Goal: Task Accomplishment & Management: Manage account settings

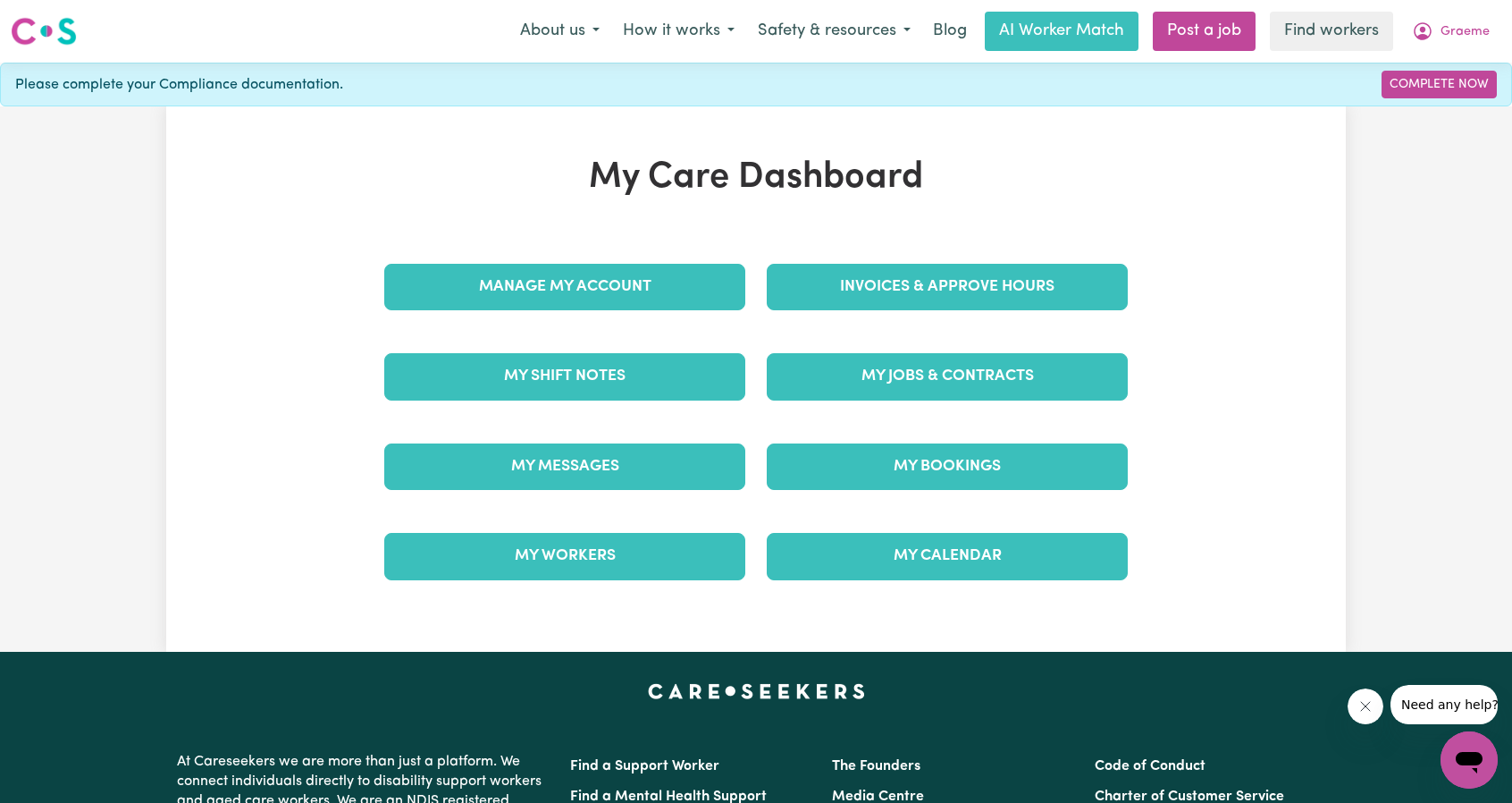
click at [874, 269] on link "Invoices & Approve Hours" at bounding box center [947, 287] width 361 height 47
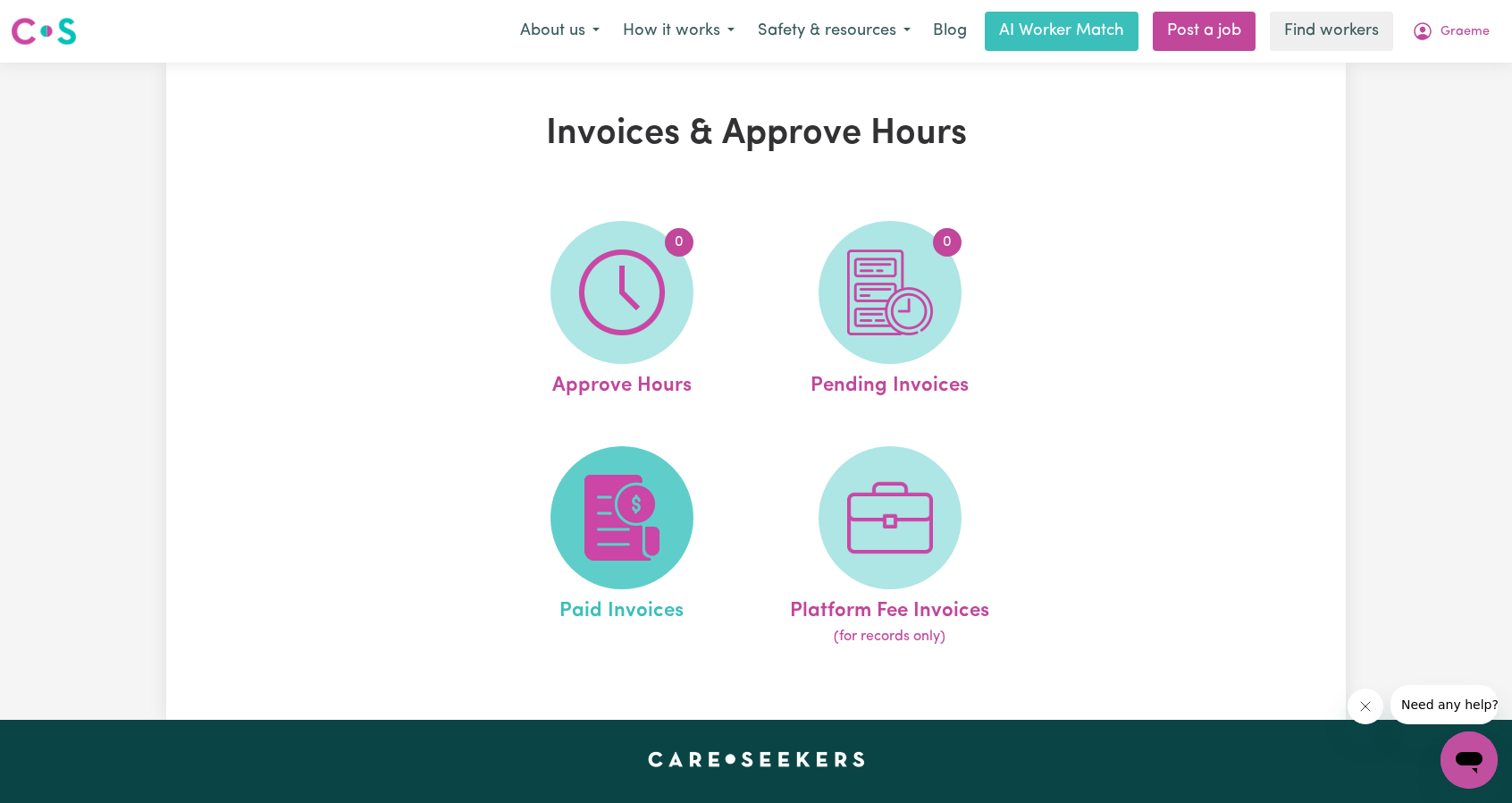
click at [624, 469] on span at bounding box center [621, 517] width 143 height 143
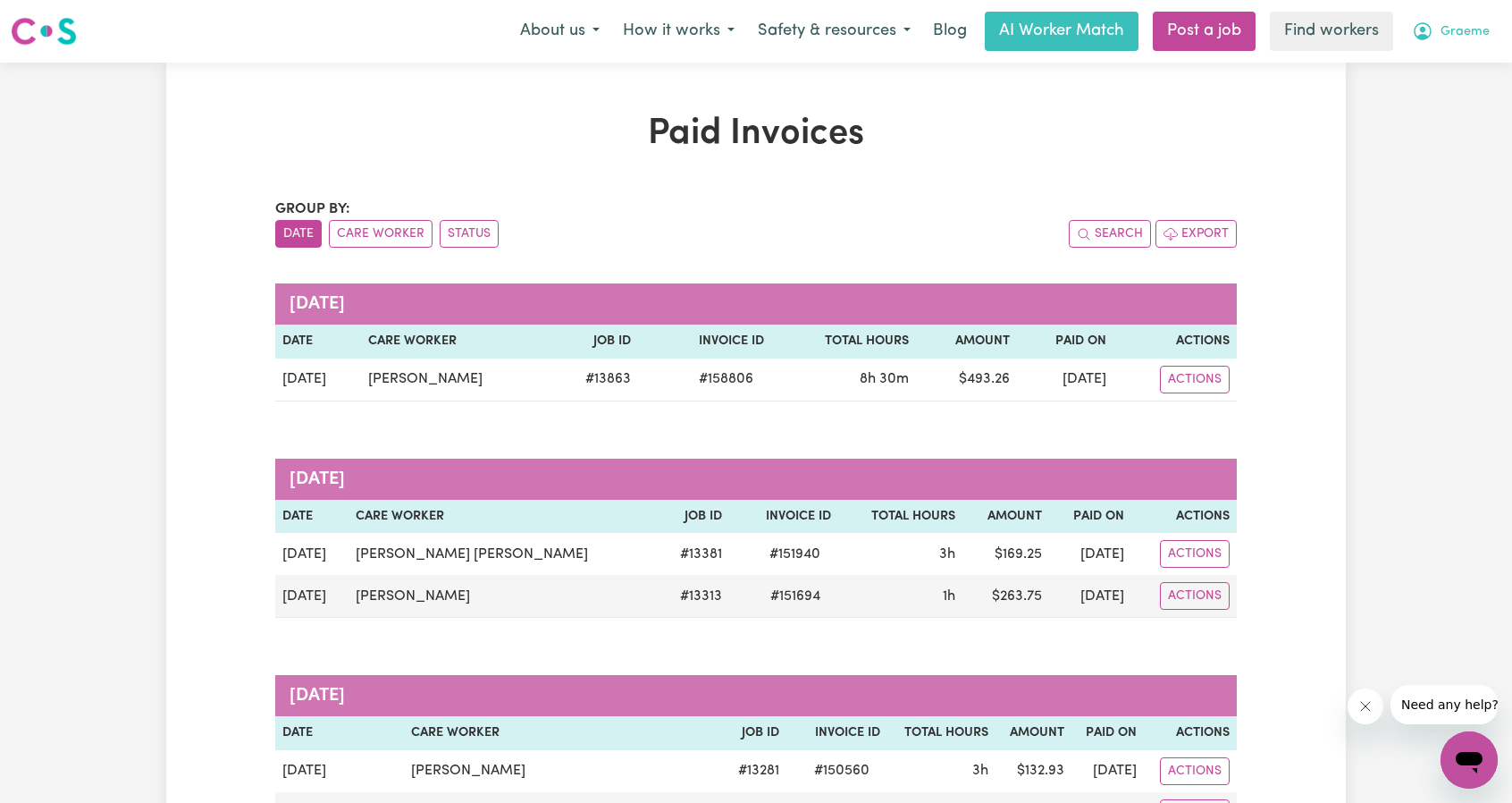
click at [1454, 42] on button "Graeme" at bounding box center [1451, 31] width 101 height 38
click at [1436, 97] on link "Logout" at bounding box center [1429, 103] width 141 height 34
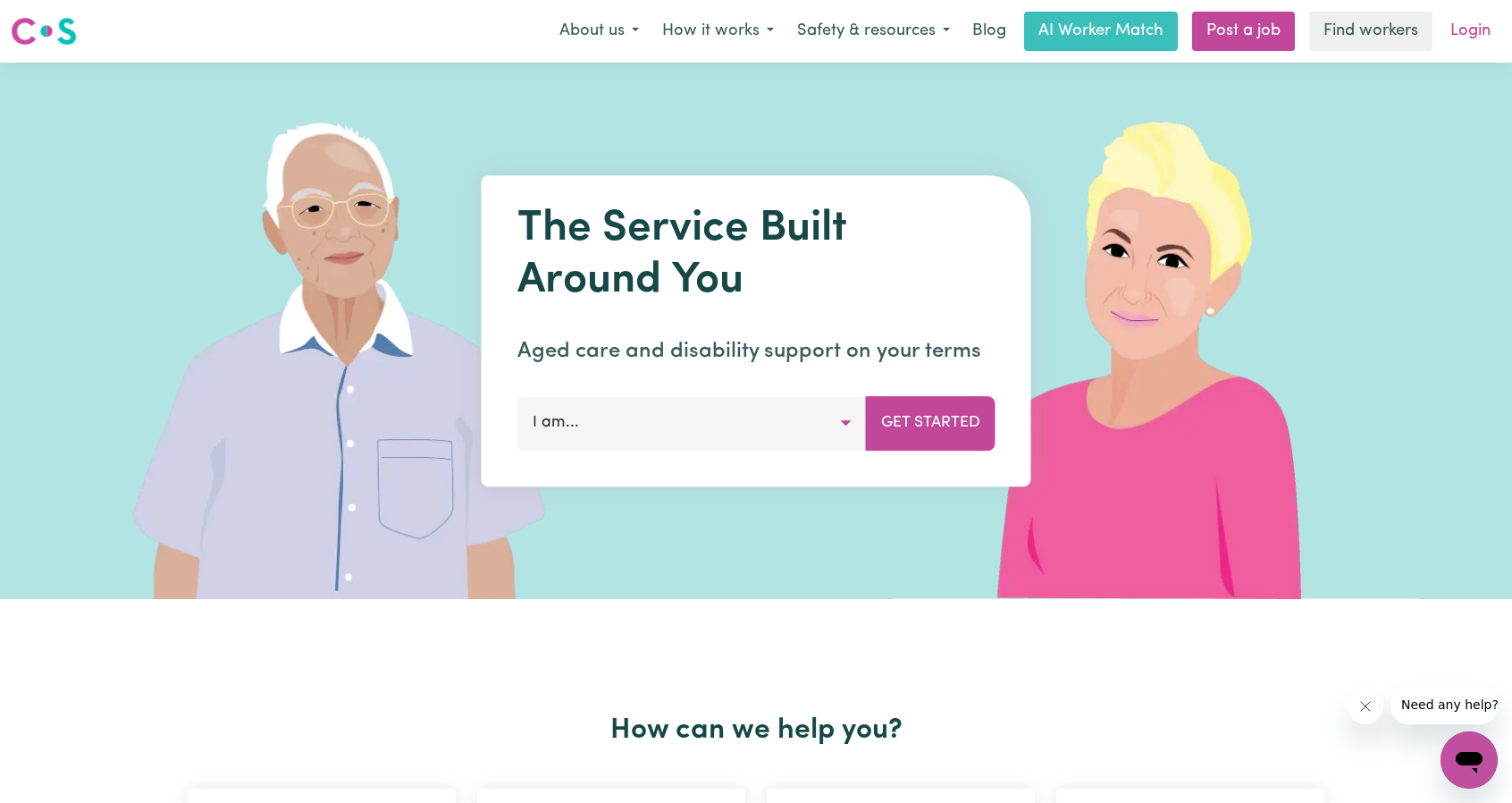
click at [1476, 33] on link "Login" at bounding box center [1471, 31] width 62 height 40
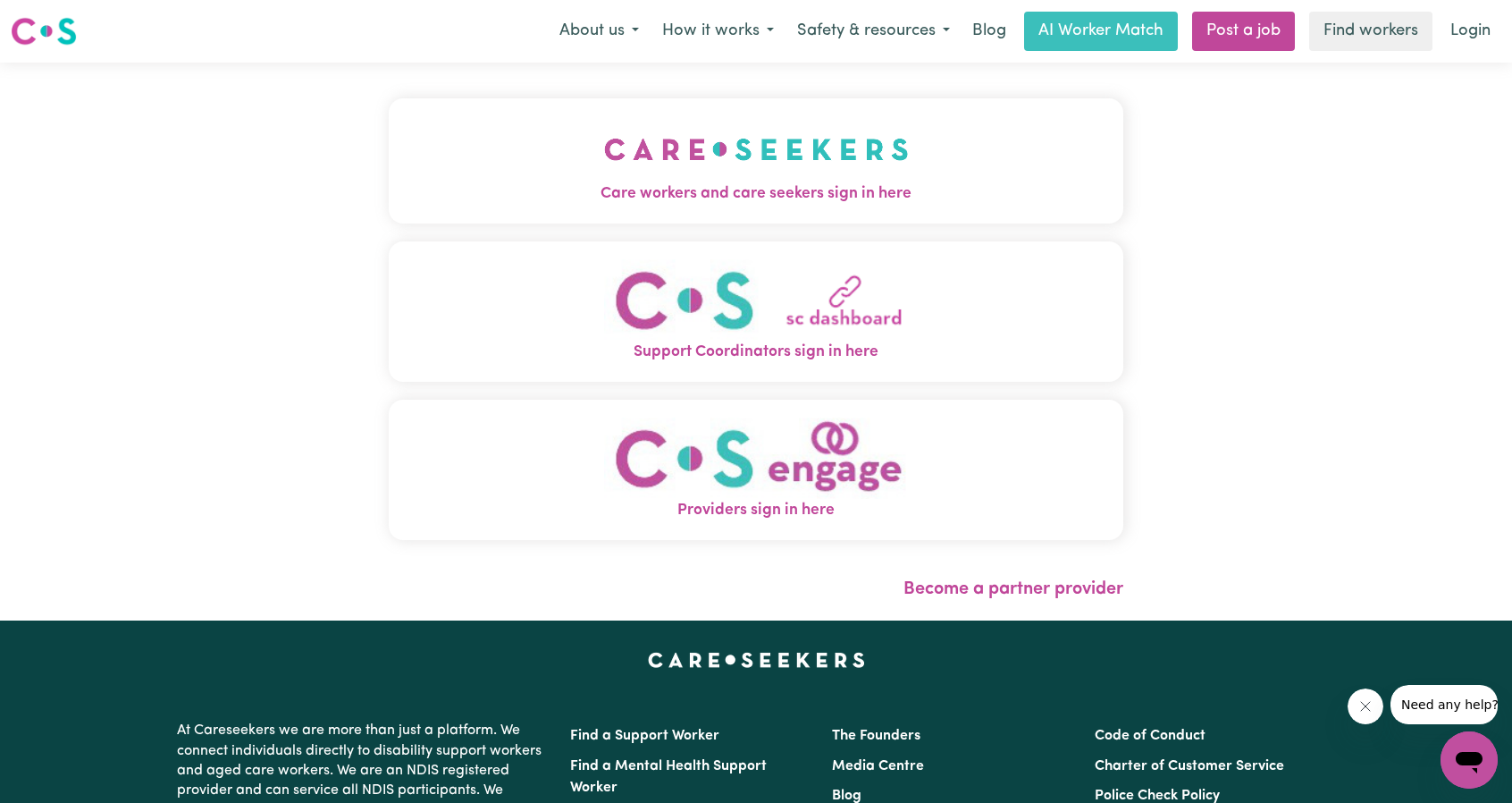
click at [981, 183] on span "Care workers and care seekers sign in here" at bounding box center [756, 194] width 734 height 23
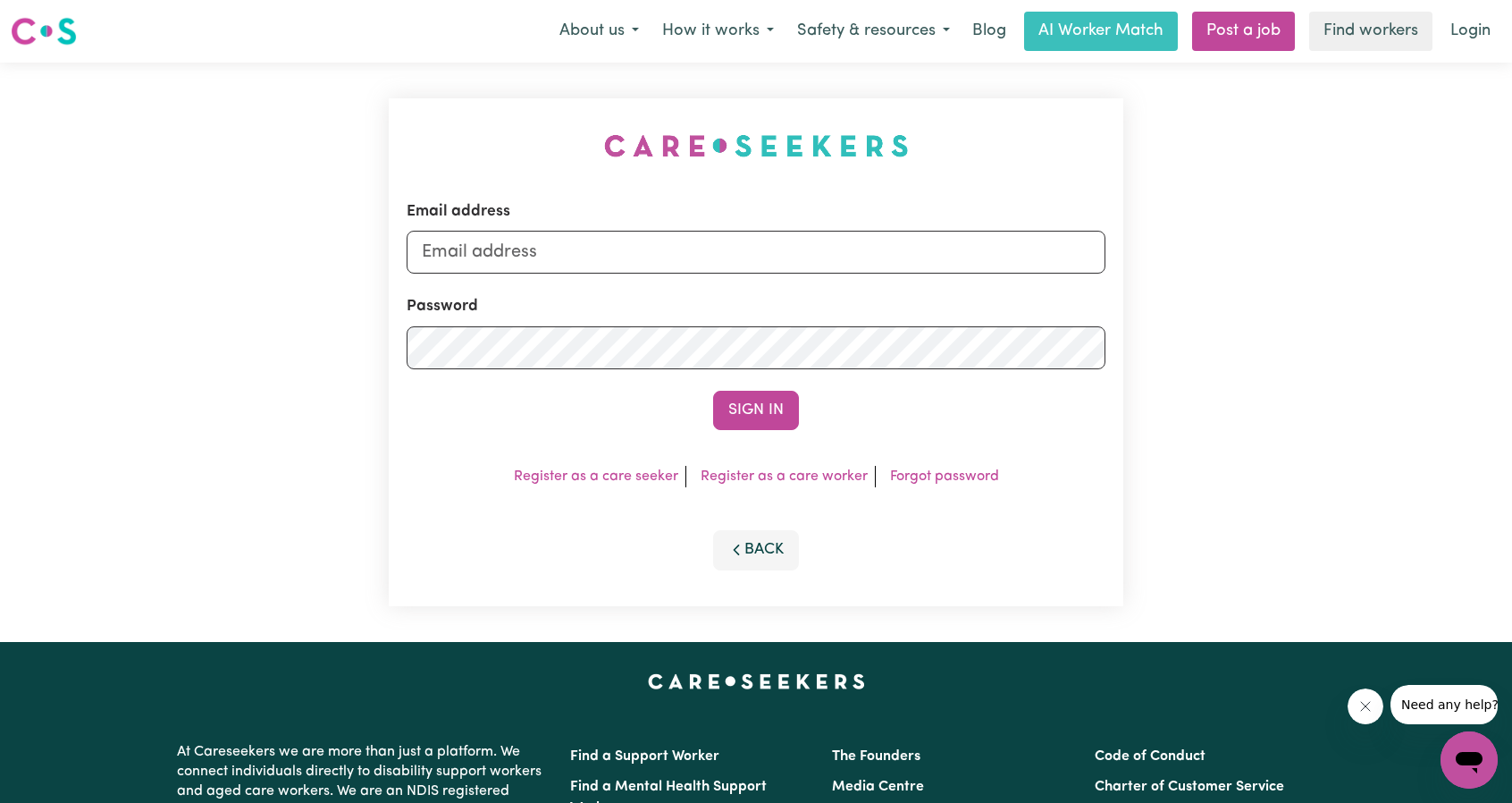
click at [940, 279] on form "Email address Password Sign In" at bounding box center [756, 315] width 699 height 230
click at [892, 245] on input "Email address" at bounding box center [756, 252] width 699 height 43
drag, startPoint x: 514, startPoint y: 253, endPoint x: 884, endPoint y: 280, distance: 371.0
click at [875, 280] on form "Email address [EMAIL_ADDRESS][PERSON_NAME][DOMAIN_NAME] Password Sign In" at bounding box center [756, 315] width 699 height 230
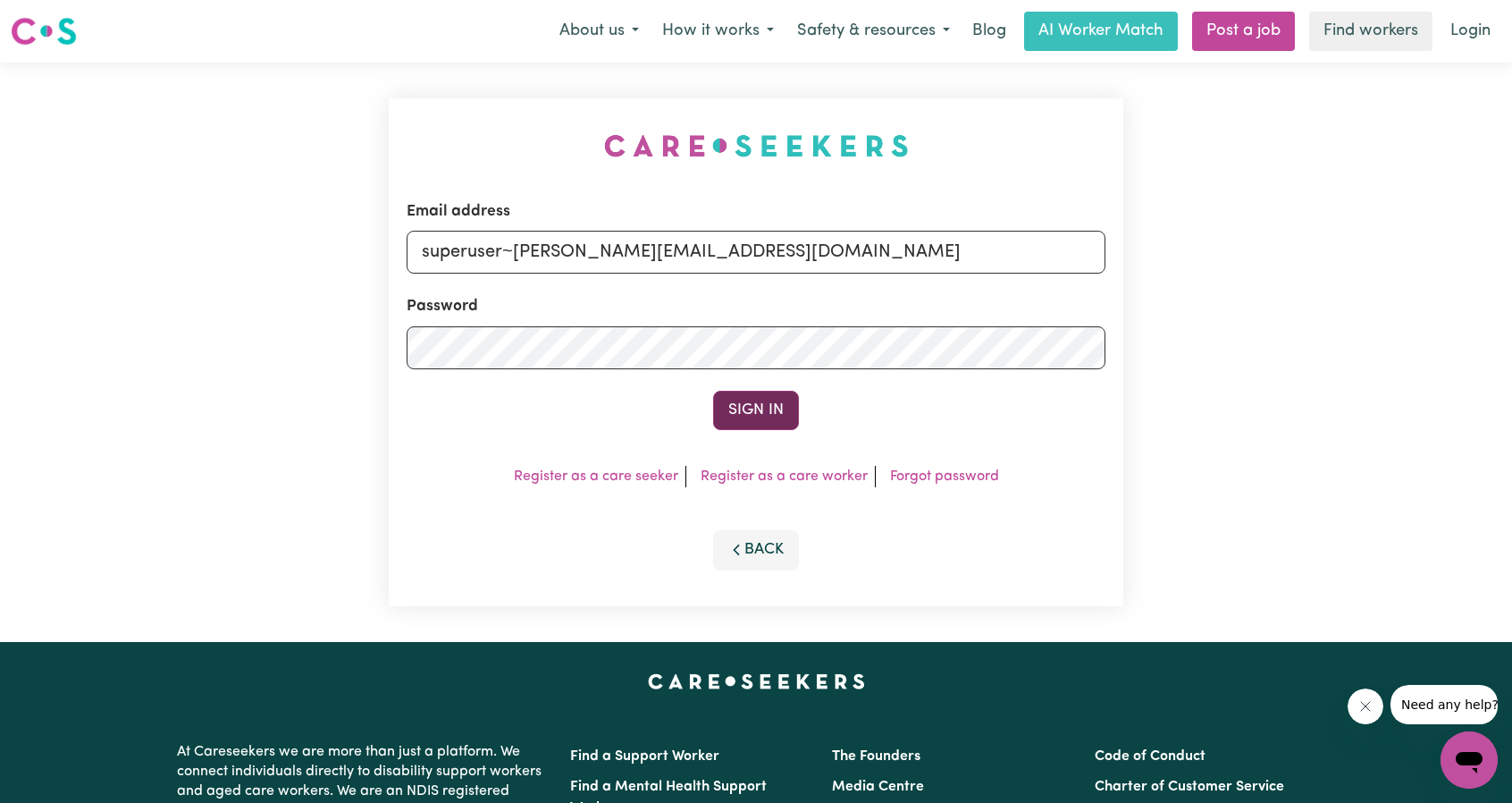
type input "superuser~[PERSON_NAME][EMAIL_ADDRESS][DOMAIN_NAME]"
click at [747, 425] on button "Sign In" at bounding box center [756, 410] width 86 height 40
